Goal: Transaction & Acquisition: Book appointment/travel/reservation

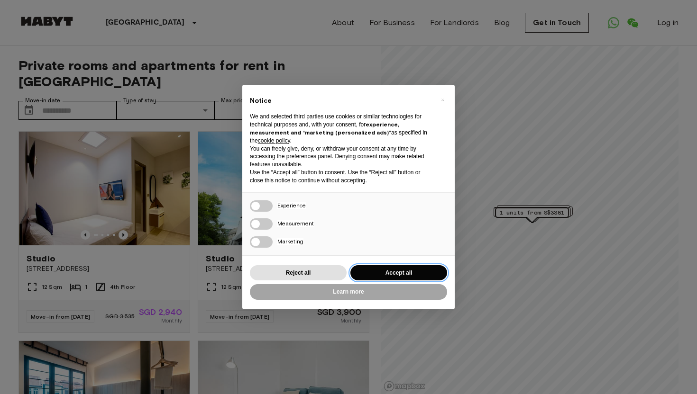
click at [386, 273] on button "Accept all" at bounding box center [398, 273] width 97 height 16
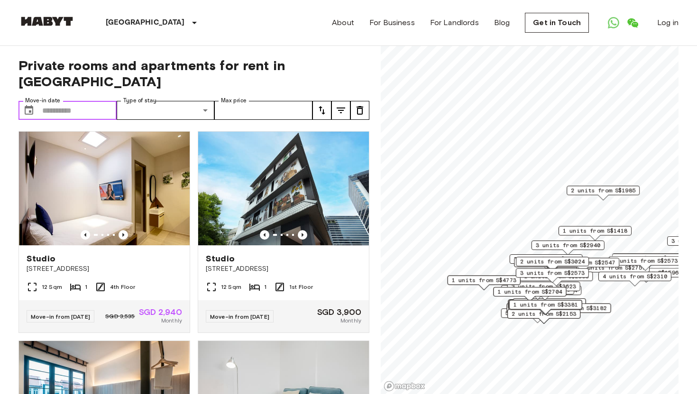
click at [96, 101] on input "Move-in date" at bounding box center [79, 110] width 74 height 19
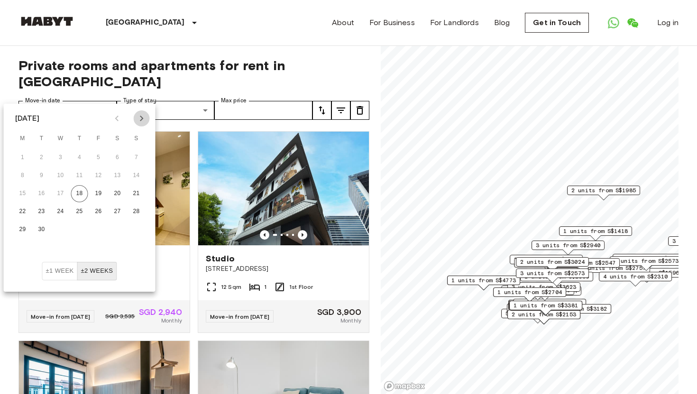
click at [140, 119] on icon "Next month" at bounding box center [141, 118] width 11 height 11
click at [78, 154] on button "1" at bounding box center [79, 157] width 17 height 17
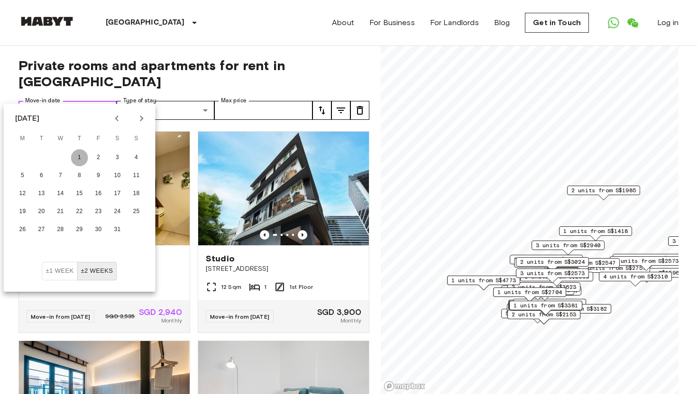
type input "**********"
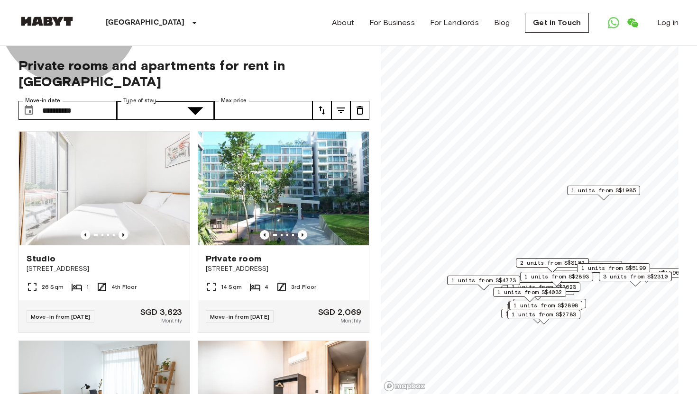
type input "**********"
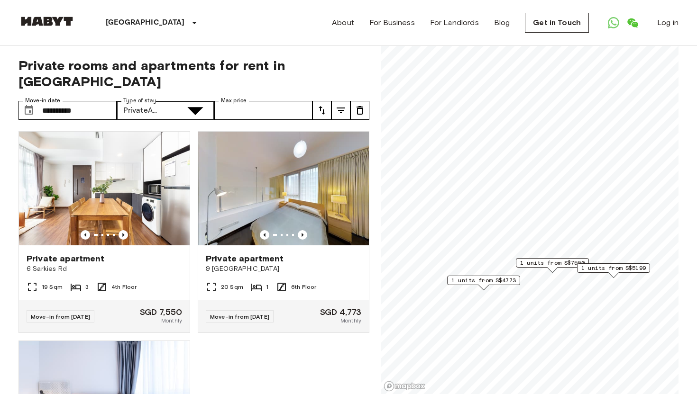
click at [338, 105] on icon "tune" at bounding box center [340, 110] width 11 height 11
type input "****"
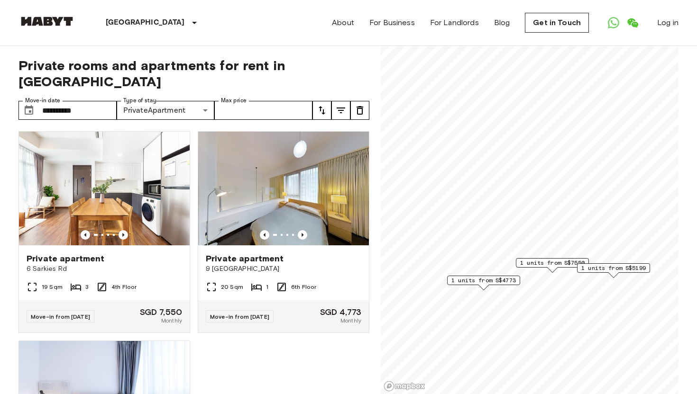
scroll to position [394, 0]
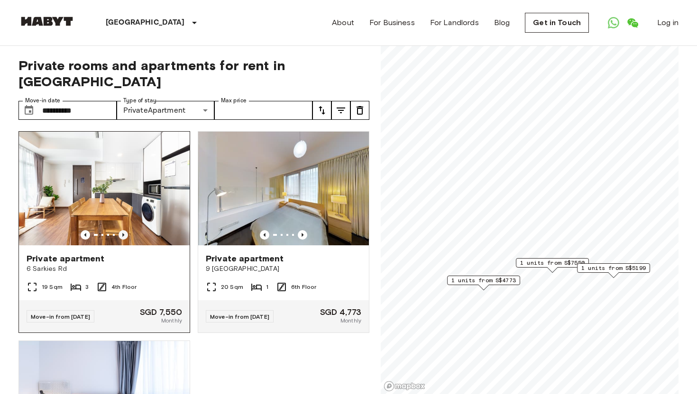
click at [122, 230] on icon "Previous image" at bounding box center [123, 234] width 9 height 9
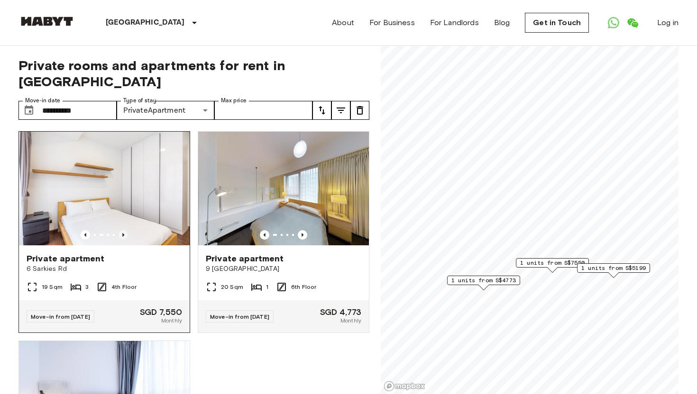
click at [122, 230] on icon "Previous image" at bounding box center [123, 234] width 9 height 9
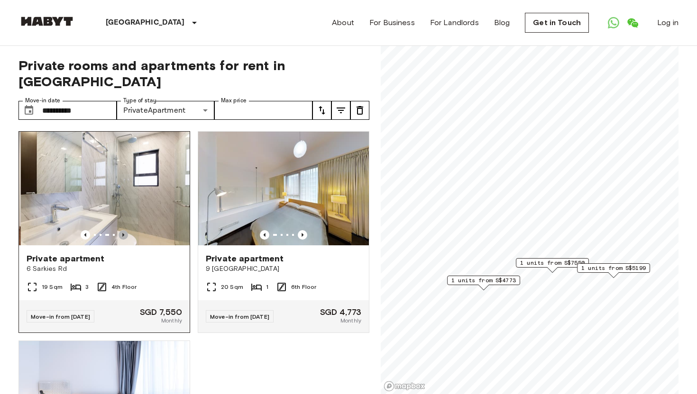
click at [122, 230] on icon "Previous image" at bounding box center [123, 234] width 9 height 9
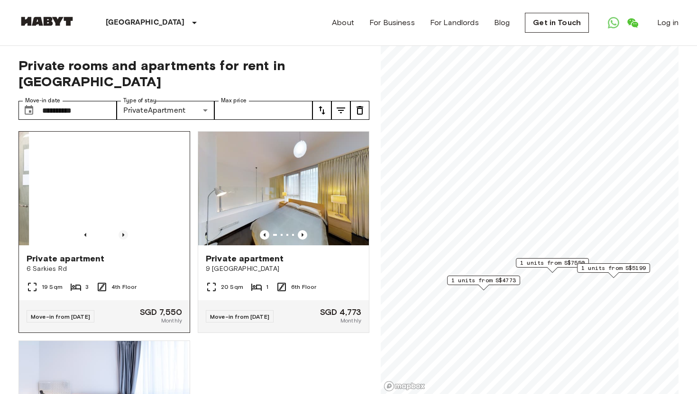
click at [122, 230] on icon "Previous image" at bounding box center [123, 234] width 9 height 9
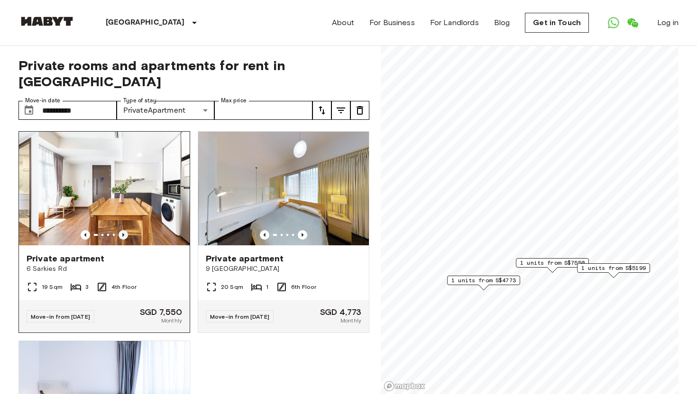
click at [122, 230] on icon "Previous image" at bounding box center [123, 234] width 9 height 9
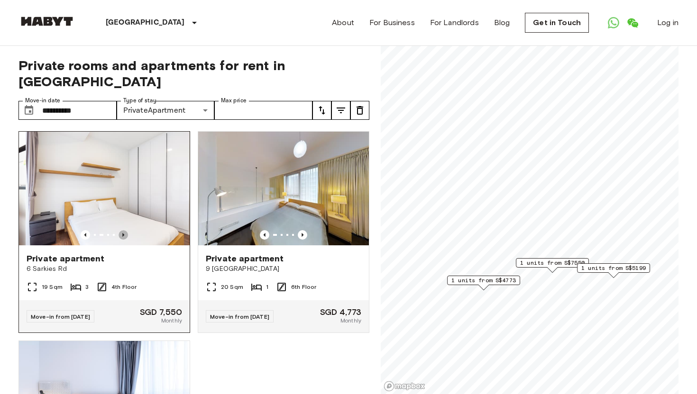
click at [122, 230] on icon "Previous image" at bounding box center [123, 234] width 9 height 9
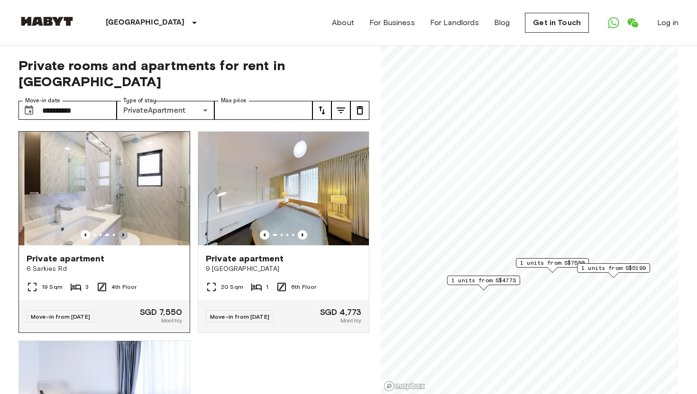
click at [122, 230] on icon "Previous image" at bounding box center [123, 234] width 9 height 9
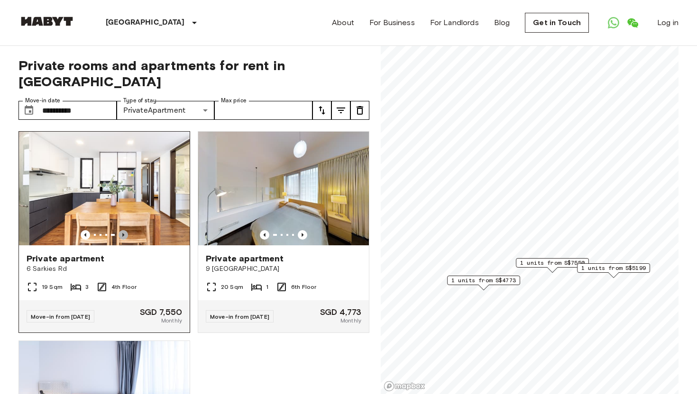
click at [122, 230] on icon "Previous image" at bounding box center [123, 234] width 9 height 9
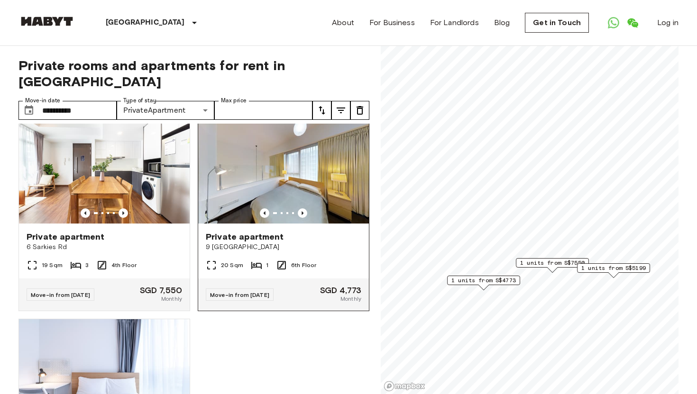
scroll to position [16, 0]
